Goal: Complete application form

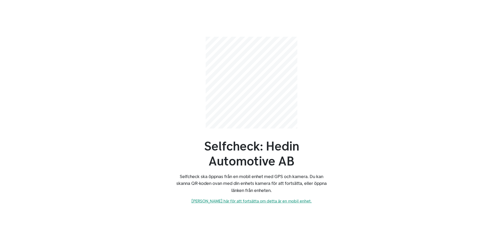
click at [254, 202] on link "[PERSON_NAME] här för att fortsätta om detta är en mobil enhet." at bounding box center [251, 200] width 120 height 5
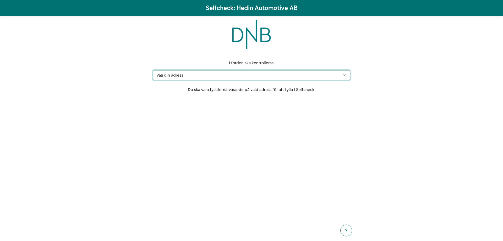
click at [345, 73] on select "Välj din adress [STREET_ADDRESS][GEOGRAPHIC_DATA] adress saknas" at bounding box center [251, 75] width 197 height 10
select select "6327"
click at [153, 70] on select "Välj din adress [STREET_ADDRESS][GEOGRAPHIC_DATA] adress saknas" at bounding box center [251, 75] width 197 height 10
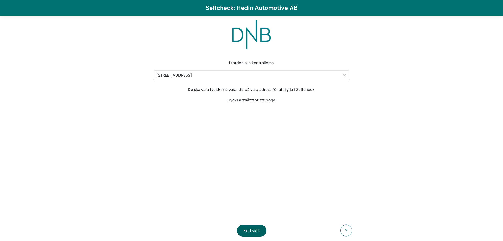
click at [254, 235] on button "Fortsätt" at bounding box center [252, 230] width 30 height 12
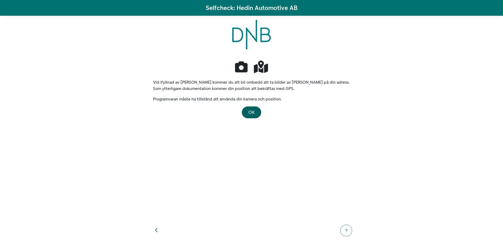
click at [249, 111] on span "OK" at bounding box center [251, 112] width 6 height 6
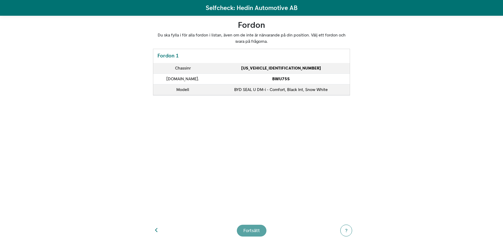
click at [252, 230] on footer "Fortsätt ?" at bounding box center [251, 230] width 209 height 21
drag, startPoint x: 250, startPoint y: 230, endPoint x: 255, endPoint y: 231, distance: 5.2
click at [252, 231] on footer "Fortsätt ?" at bounding box center [251, 230] width 209 height 21
click at [346, 229] on div "?" at bounding box center [345, 230] width 5 height 7
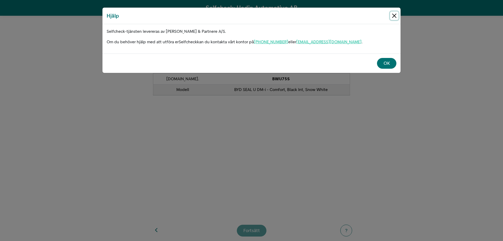
click at [392, 16] on button "Close" at bounding box center [394, 16] width 8 height 8
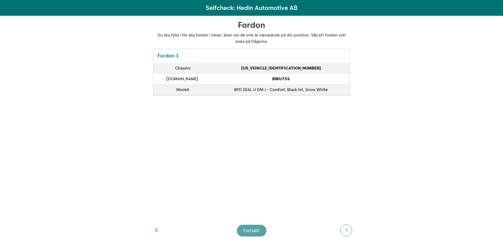
click at [253, 230] on footer "Fortsätt ?" at bounding box center [251, 230] width 209 height 21
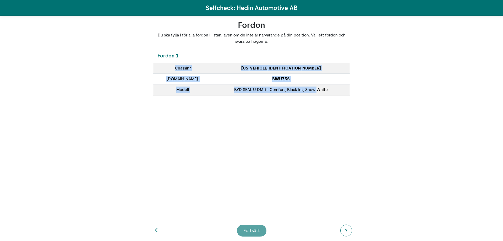
click at [253, 230] on footer "Fortsätt ?" at bounding box center [251, 230] width 209 height 21
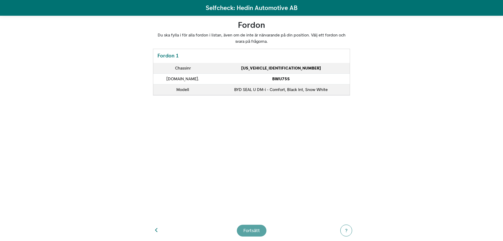
click at [253, 230] on footer "Fortsätt ?" at bounding box center [251, 230] width 209 height 21
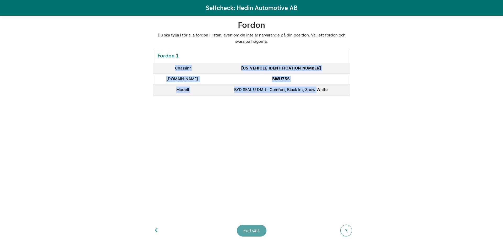
click at [253, 230] on footer "Fortsätt ?" at bounding box center [251, 230] width 209 height 21
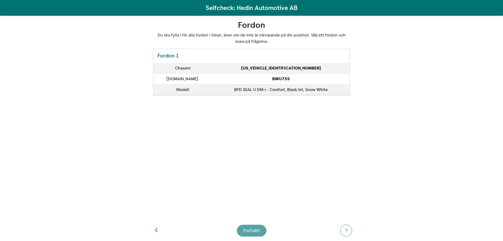
click at [253, 230] on footer "Fortsätt ?" at bounding box center [251, 230] width 209 height 21
click at [228, 169] on section "Du ska fylla i för alla fordon i listan, även om de inte är närvarande på din p…" at bounding box center [251, 126] width 209 height 188
